Goal: Task Accomplishment & Management: Manage account settings

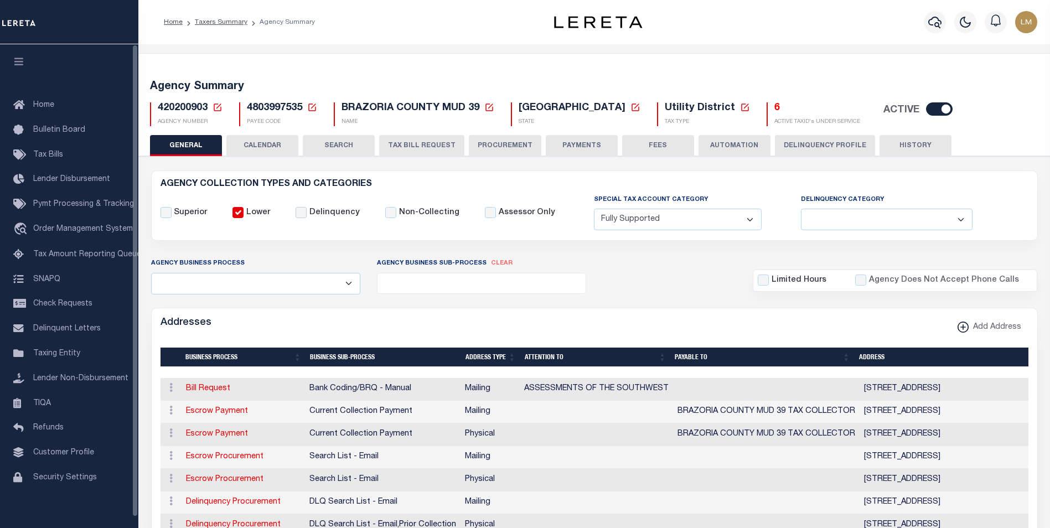
select select "1"
select select
click at [217, 107] on icon at bounding box center [218, 107] width 8 height 8
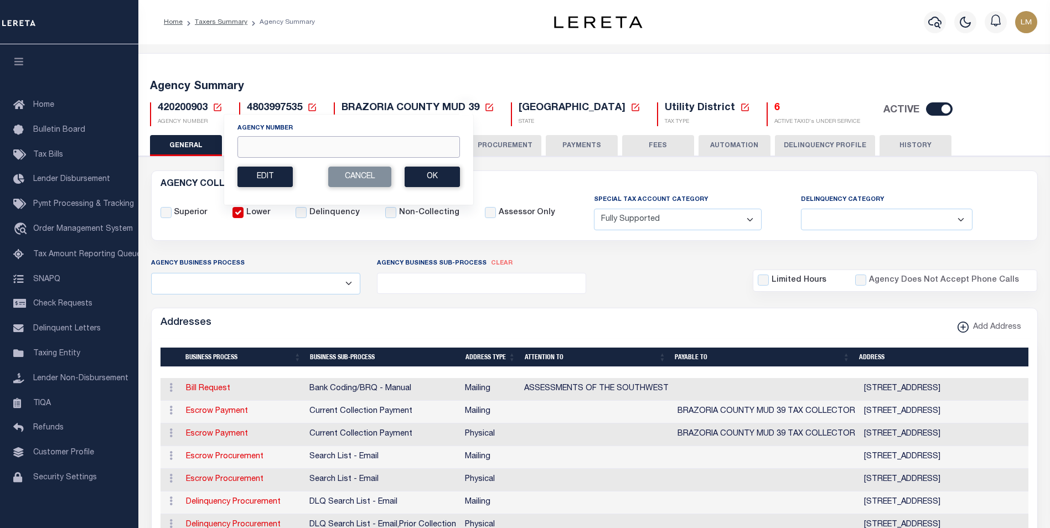
click at [249, 143] on input "Agency Number" at bounding box center [348, 147] width 222 height 22
paste input "420200905"
type input "420200905"
click at [425, 178] on button "Ok" at bounding box center [431, 177] width 55 height 20
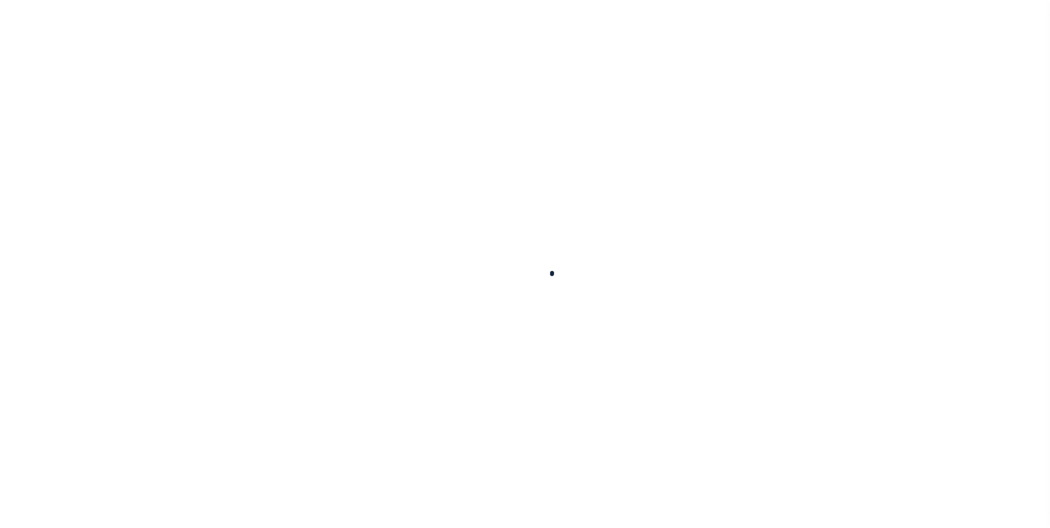
select select
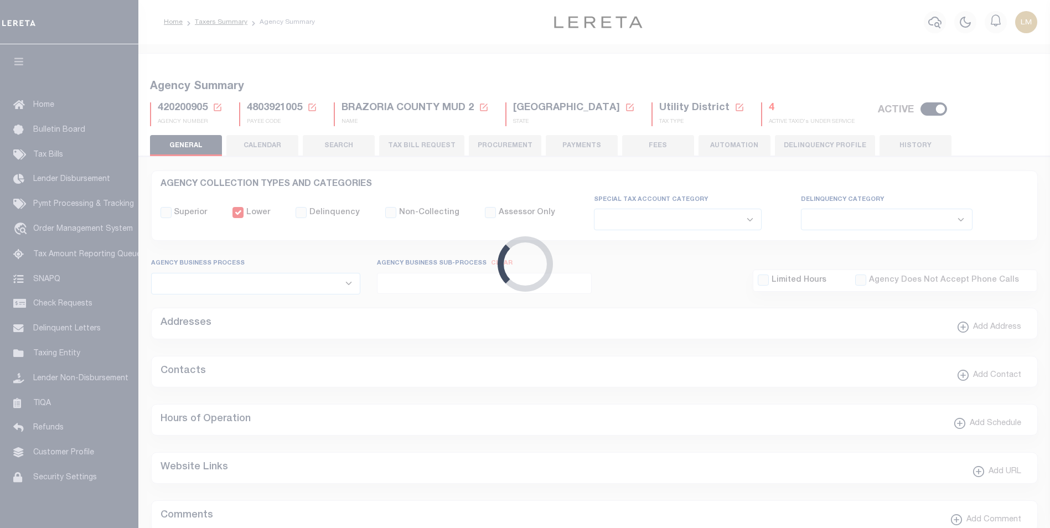
checkbox input "false"
select select "1"
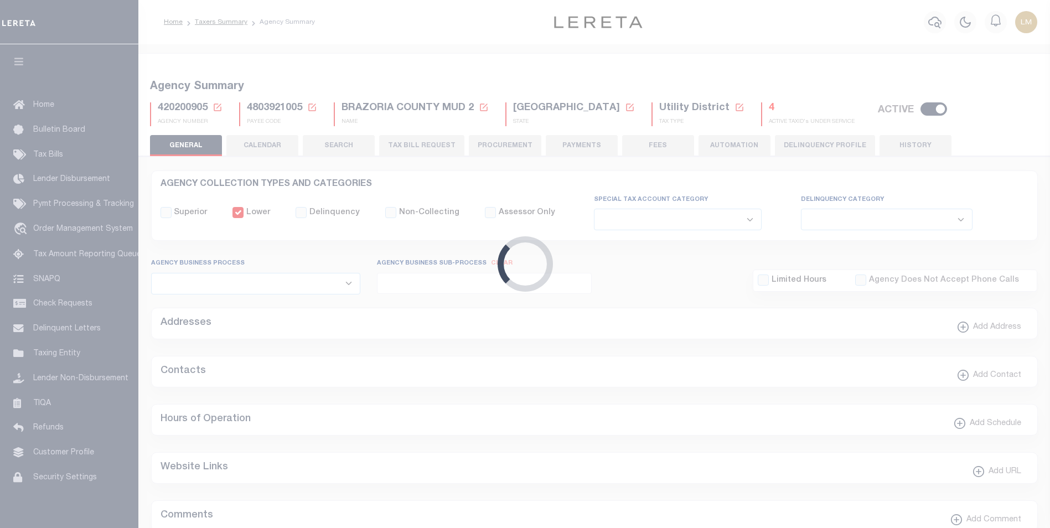
checkbox input "false"
type input "4803921005"
